Goal: Task Accomplishment & Management: Use online tool/utility

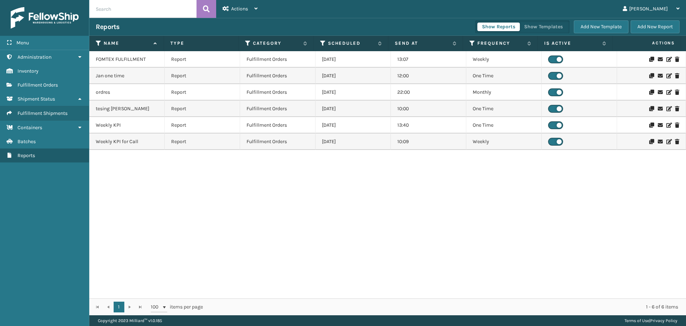
click at [214, 187] on div "FOMTEX FULFILLMENT Report Fulfillment Orders [DATE] 13:07 Weekly Jan one time R…" at bounding box center [387, 174] width 597 height 247
click at [280, 227] on div "FOMTEX FULFILLMENT Report Fulfillment Orders [DATE] 13:07 Weekly Jan one time R…" at bounding box center [387, 174] width 597 height 247
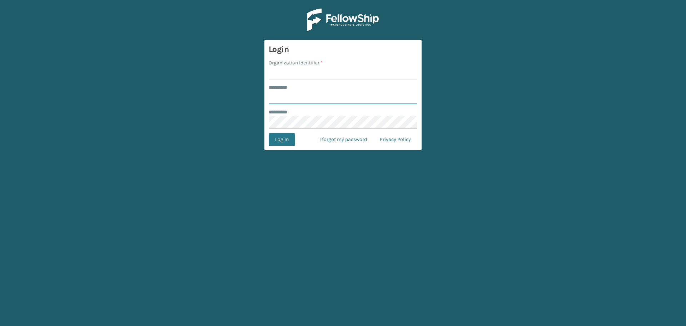
type input "****"
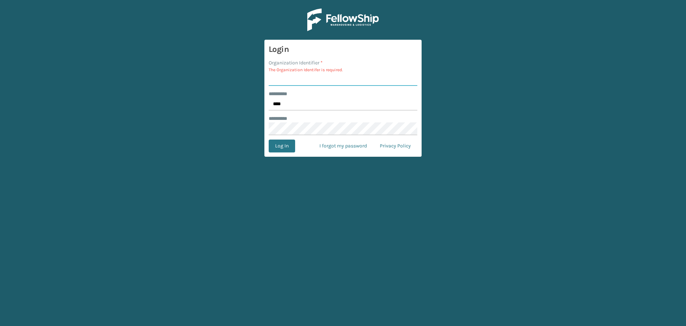
click at [335, 84] on input "Organization Identifier *" at bounding box center [343, 79] width 149 height 13
type input "SleepGeekz"
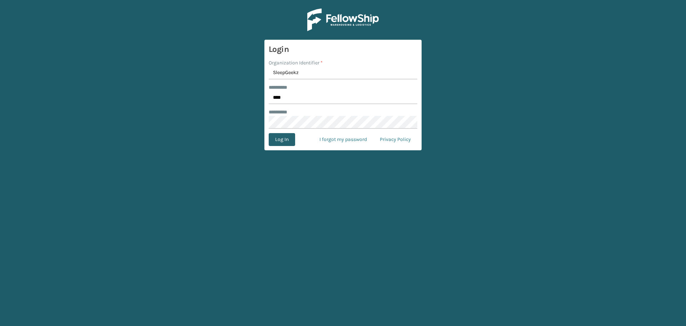
click at [281, 140] on button "Log In" at bounding box center [282, 139] width 26 height 13
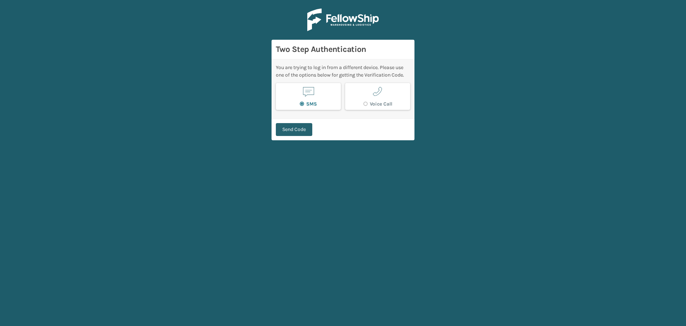
click at [297, 130] on button "Send Code" at bounding box center [294, 129] width 36 height 13
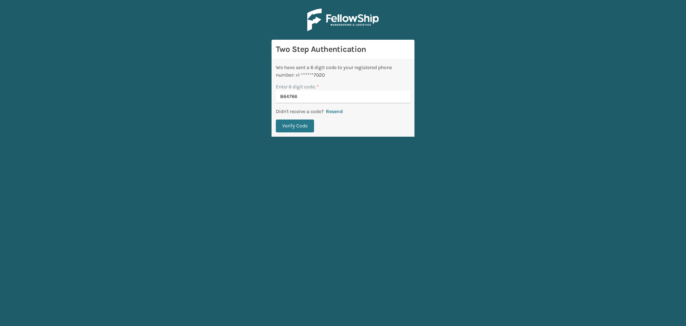
type input "864766"
click at [276, 119] on button "Verify Code" at bounding box center [295, 125] width 38 height 13
